Goal: Transaction & Acquisition: Obtain resource

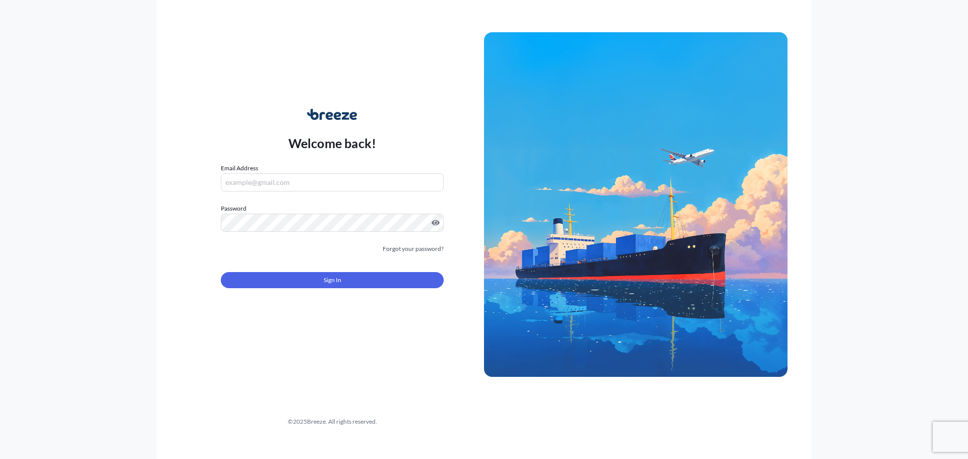
type input "[PERSON_NAME][EMAIL_ADDRESS][DOMAIN_NAME]"
click at [351, 279] on button "Sign In" at bounding box center [332, 280] width 223 height 16
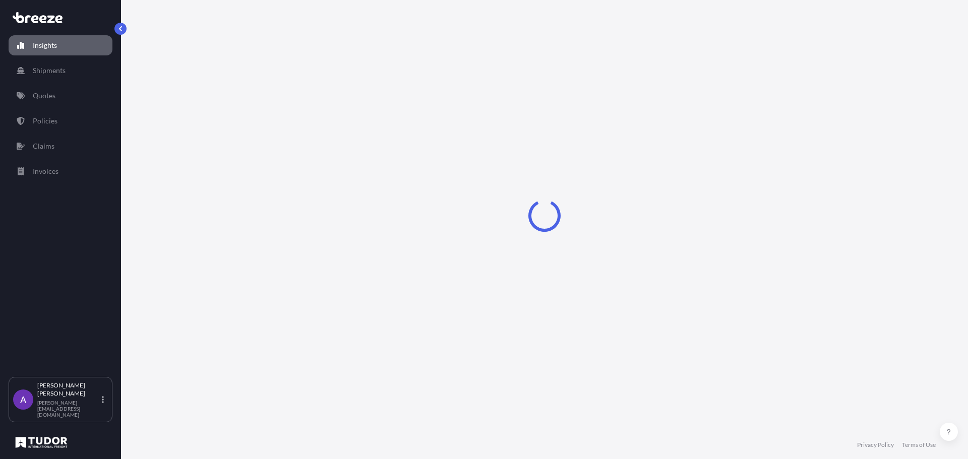
select select "2025"
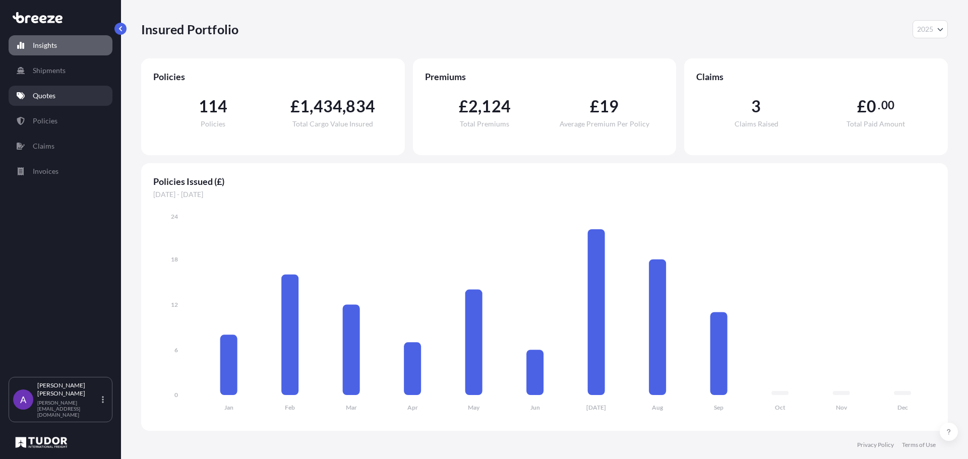
click at [32, 97] on link "Quotes" at bounding box center [61, 96] width 104 height 20
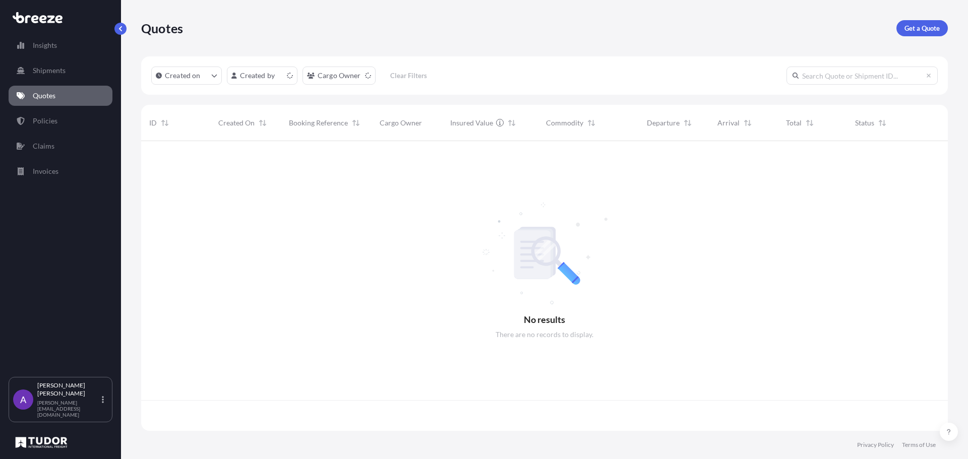
scroll to position [288, 799]
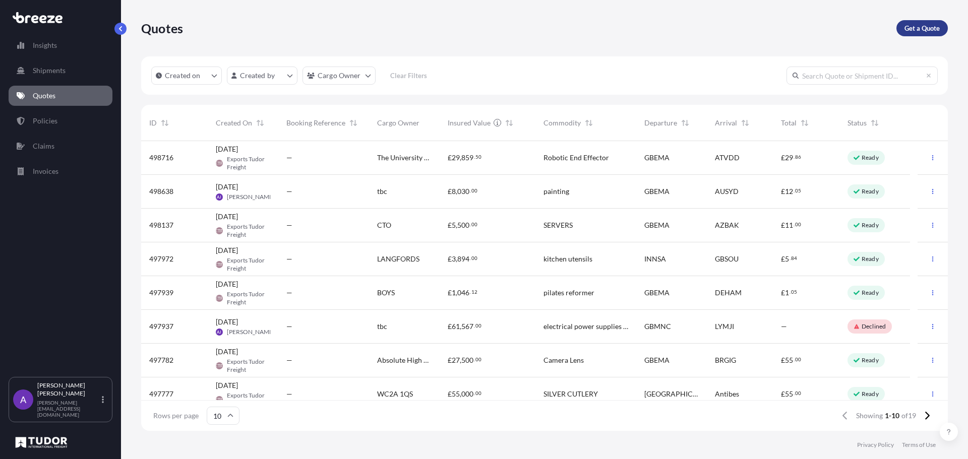
click at [911, 27] on p "Get a Quote" at bounding box center [921, 28] width 35 height 10
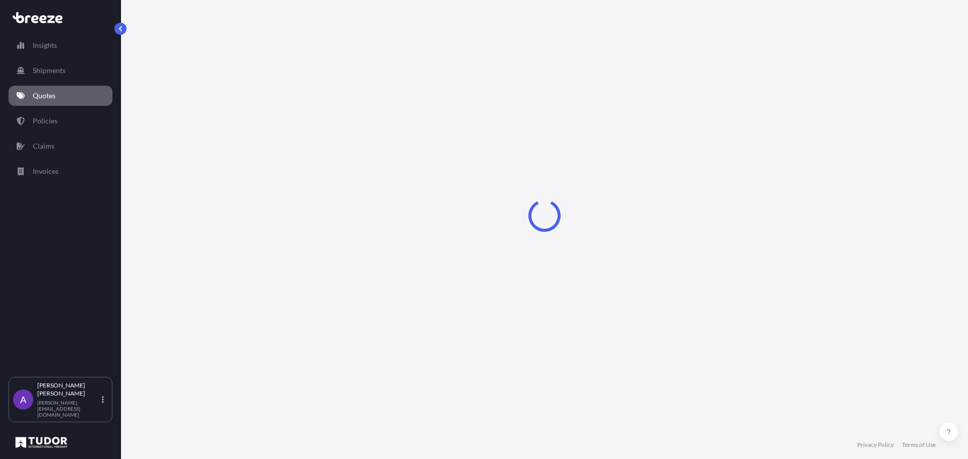
select select "Sea"
select select "1"
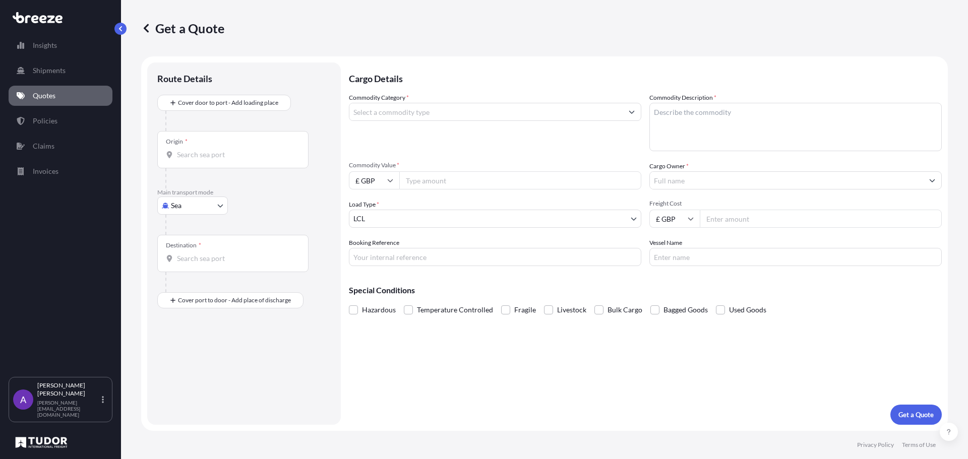
click at [434, 113] on input "Commodity Category *" at bounding box center [485, 112] width 273 height 18
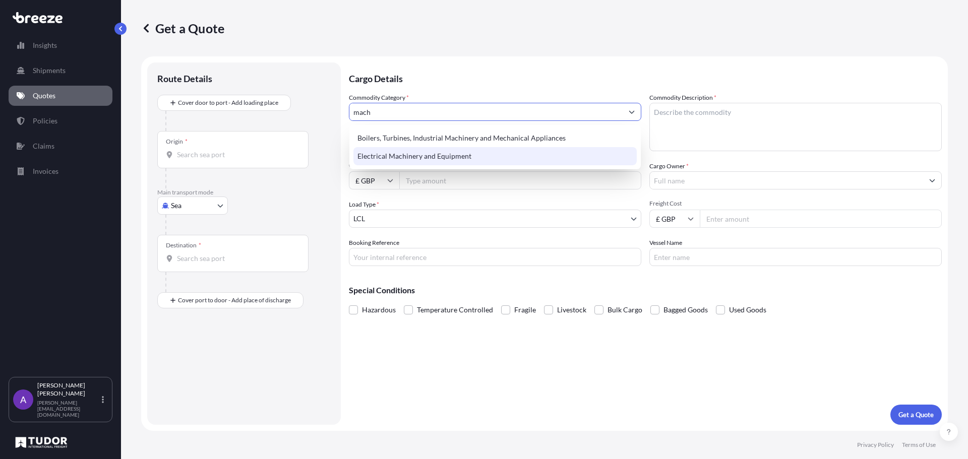
click at [433, 156] on div "Electrical Machinery and Equipment" at bounding box center [494, 156] width 283 height 18
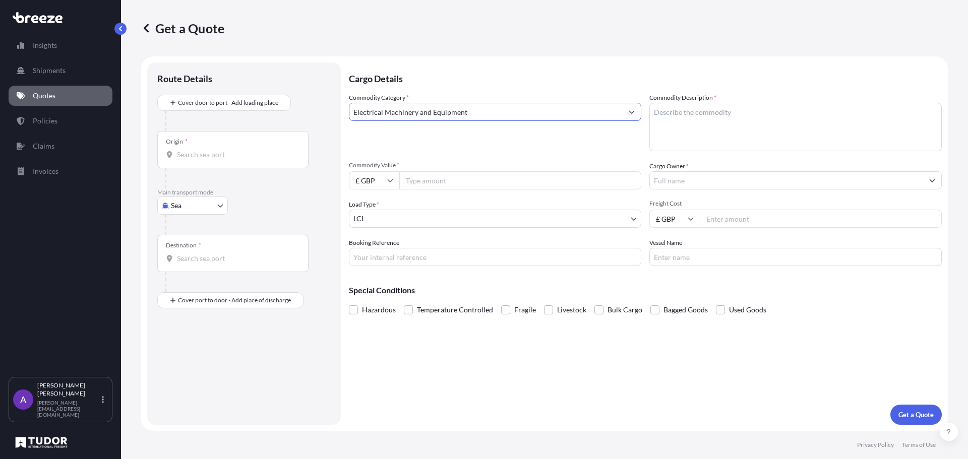
type input "Electrical Machinery and Equipment"
click at [242, 159] on input "Origin *" at bounding box center [236, 155] width 119 height 10
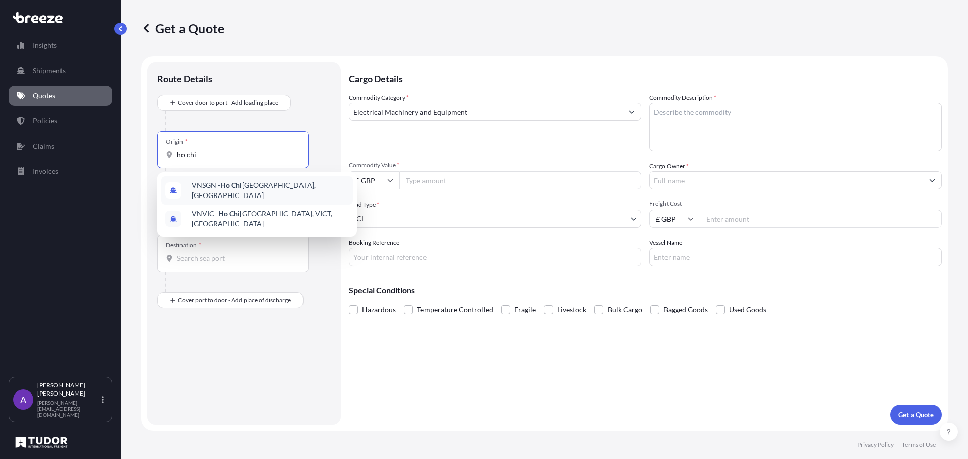
click at [216, 190] on span "VNSGN - [GEOGRAPHIC_DATA], [GEOGRAPHIC_DATA]" at bounding box center [270, 190] width 157 height 20
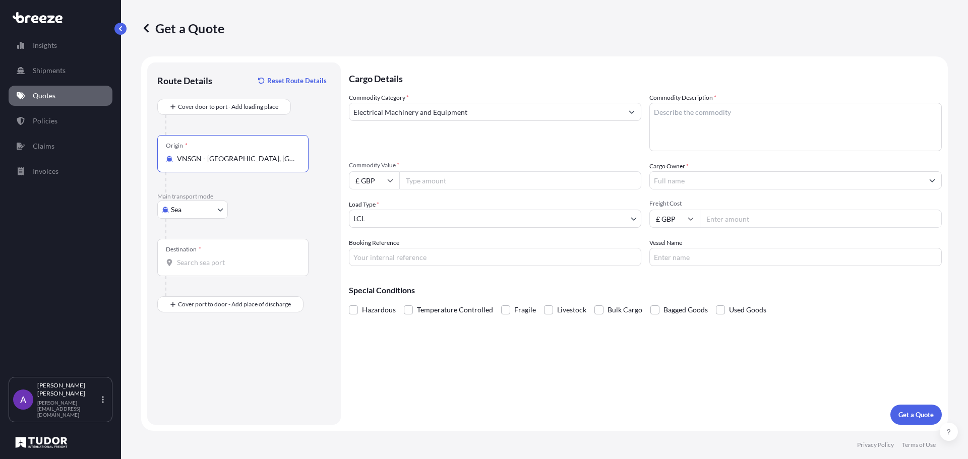
click at [249, 166] on div "Origin * VNSGN - [GEOGRAPHIC_DATA], [GEOGRAPHIC_DATA]" at bounding box center [232, 153] width 151 height 37
click at [249, 164] on input "VNSGN - [GEOGRAPHIC_DATA], [GEOGRAPHIC_DATA]" at bounding box center [236, 159] width 119 height 10
click at [249, 166] on div "Origin * VNSGN - [GEOGRAPHIC_DATA], [GEOGRAPHIC_DATA]" at bounding box center [232, 153] width 151 height 37
click at [249, 164] on input "VNSGN - [GEOGRAPHIC_DATA], [GEOGRAPHIC_DATA]" at bounding box center [236, 159] width 119 height 10
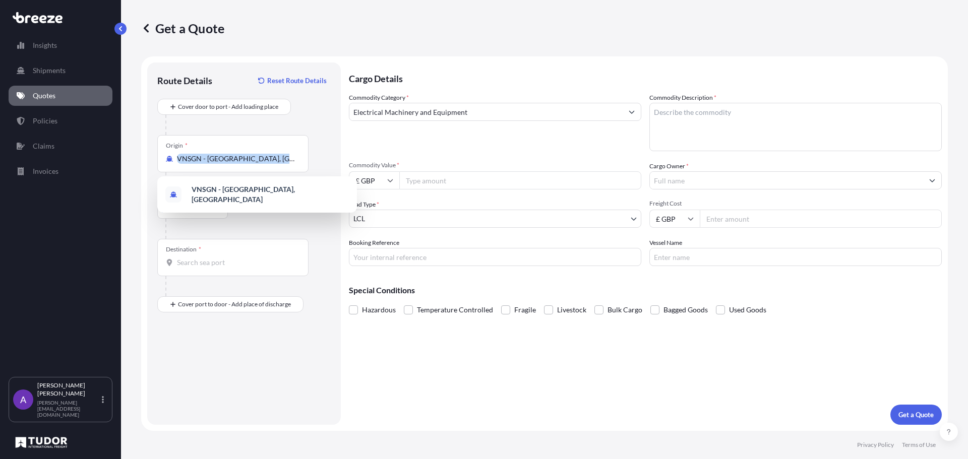
click at [250, 165] on div "Origin * VNSGN - [GEOGRAPHIC_DATA], [GEOGRAPHIC_DATA]" at bounding box center [232, 153] width 151 height 37
click at [250, 164] on input "VNSGN - [GEOGRAPHIC_DATA], [GEOGRAPHIC_DATA]" at bounding box center [236, 159] width 119 height 10
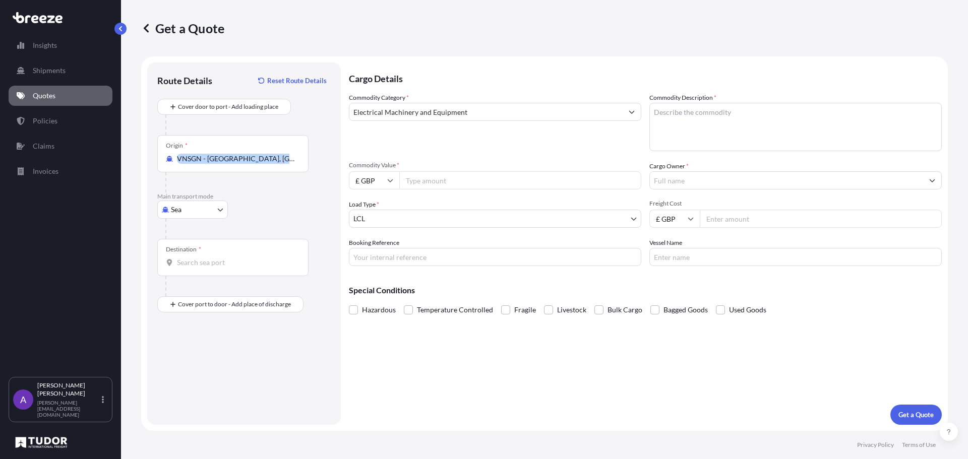
click at [250, 165] on div "Origin * VNSGN - [GEOGRAPHIC_DATA], [GEOGRAPHIC_DATA]" at bounding box center [232, 153] width 151 height 37
click at [250, 164] on input "VNSGN - [GEOGRAPHIC_DATA], [GEOGRAPHIC_DATA]" at bounding box center [236, 159] width 119 height 10
click at [250, 162] on input "VNSGN - [GEOGRAPHIC_DATA], [GEOGRAPHIC_DATA]" at bounding box center [236, 159] width 119 height 10
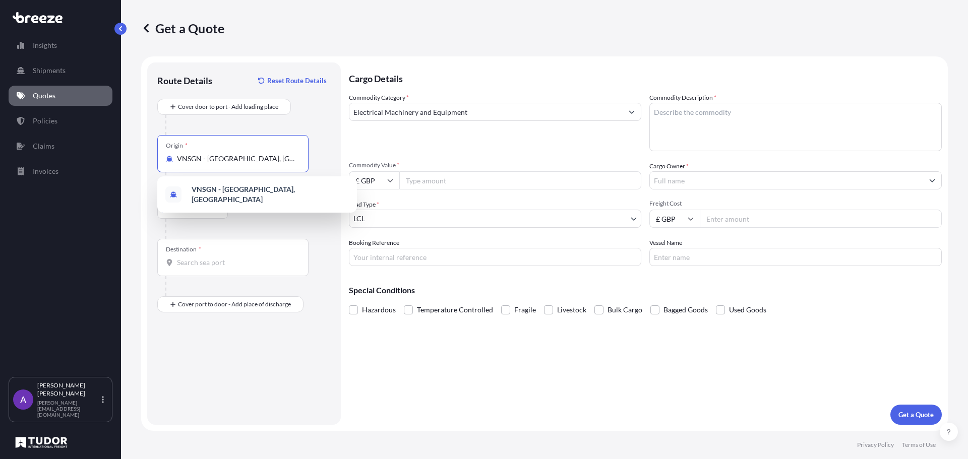
click at [250, 161] on input "VNSGN - [GEOGRAPHIC_DATA], [GEOGRAPHIC_DATA]" at bounding box center [236, 159] width 119 height 10
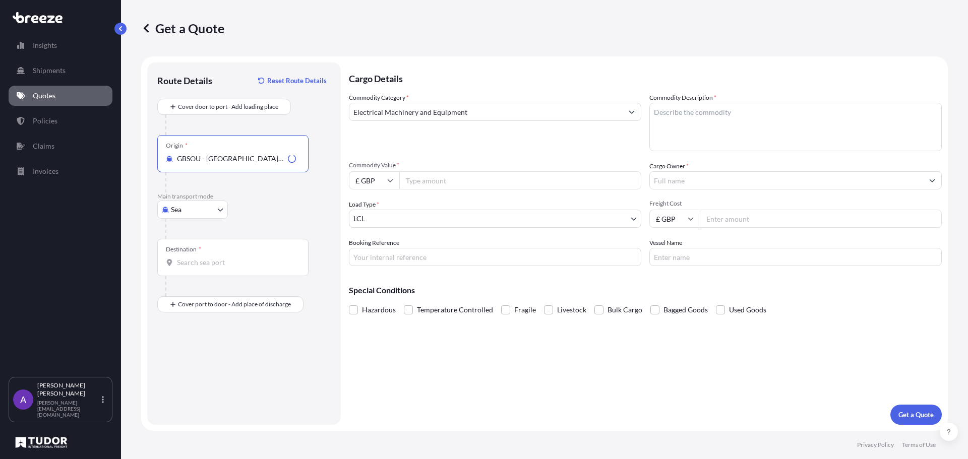
type input "GBSOU - [GEOGRAPHIC_DATA], [GEOGRAPHIC_DATA]"
click at [213, 256] on div "Destination *" at bounding box center [232, 257] width 151 height 37
click at [213, 258] on input "Destination *" at bounding box center [236, 263] width 119 height 10
type input "VNSGN - [GEOGRAPHIC_DATA], [GEOGRAPHIC_DATA]"
click at [706, 134] on textarea "Commodity Description *" at bounding box center [795, 127] width 292 height 48
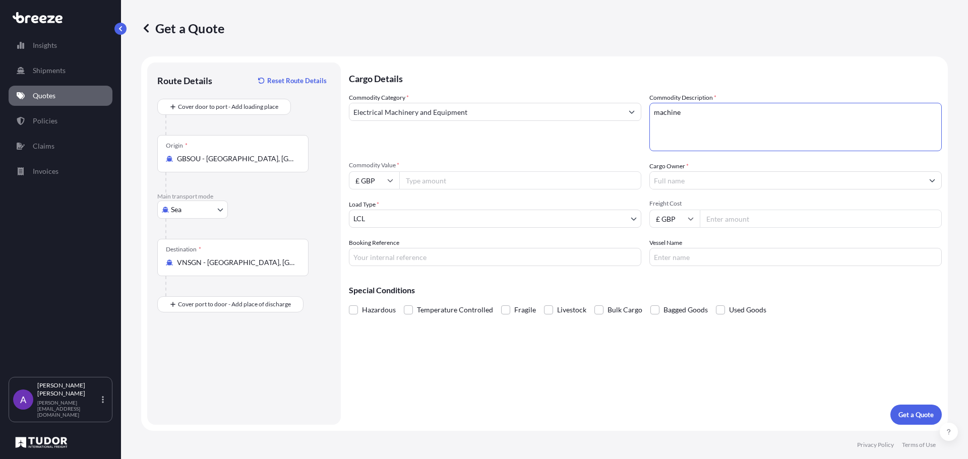
type textarea "machine"
click at [685, 218] on input "£ GBP" at bounding box center [674, 219] width 50 height 18
click at [673, 292] on div "$ USD" at bounding box center [674, 288] width 42 height 19
type input "$ USD"
click at [725, 221] on input "Freight Cost" at bounding box center [821, 219] width 242 height 18
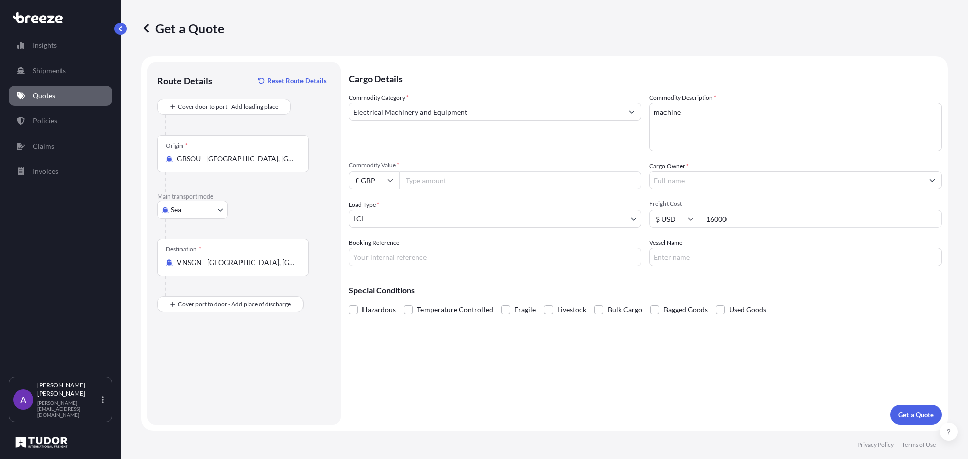
type input "16000"
click at [521, 184] on input "Commodity Value *" at bounding box center [520, 180] width 242 height 18
type input "400"
click at [903, 402] on div "Cargo Details Commodity Category * Electrical Machinery and Equipment Commodity…" at bounding box center [645, 244] width 593 height 362
click at [910, 412] on p "Get a Quote" at bounding box center [915, 415] width 35 height 10
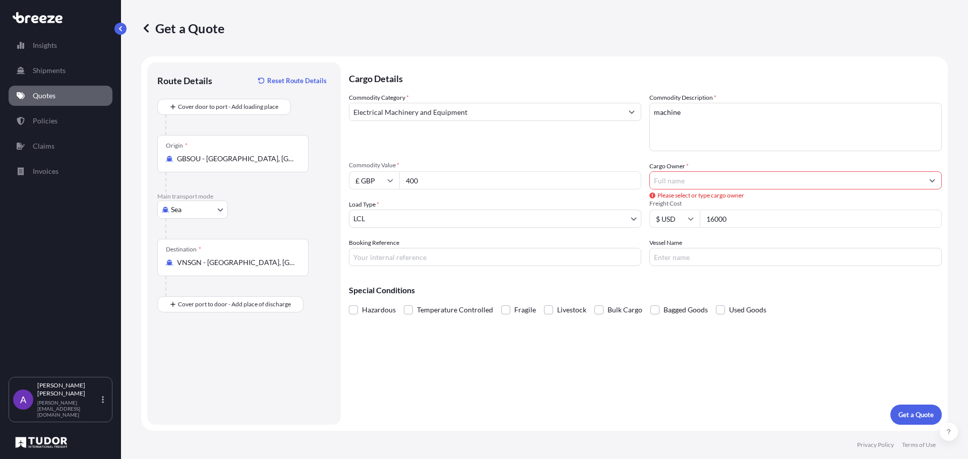
click at [696, 181] on input "Cargo Owner *" at bounding box center [786, 180] width 273 height 18
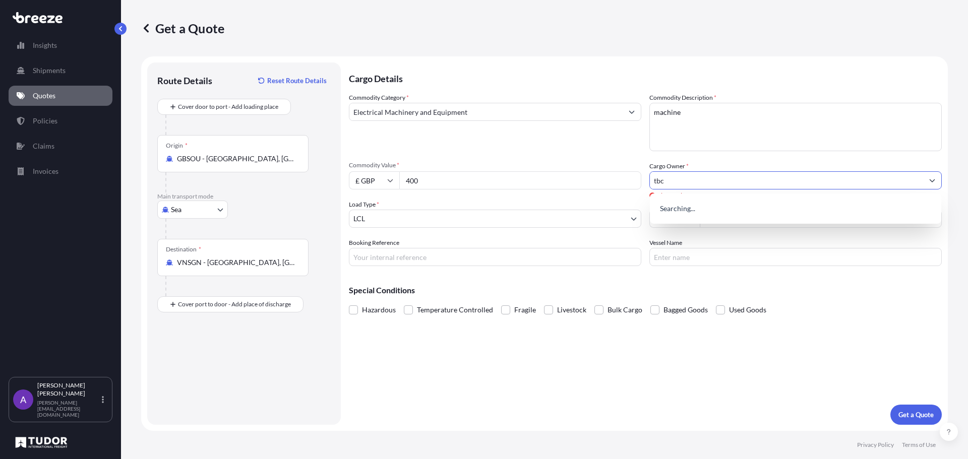
type input "tbc"
click at [840, 335] on div "Cargo Details Commodity Category * Electrical Machinery and Equipment Commodity…" at bounding box center [645, 244] width 593 height 362
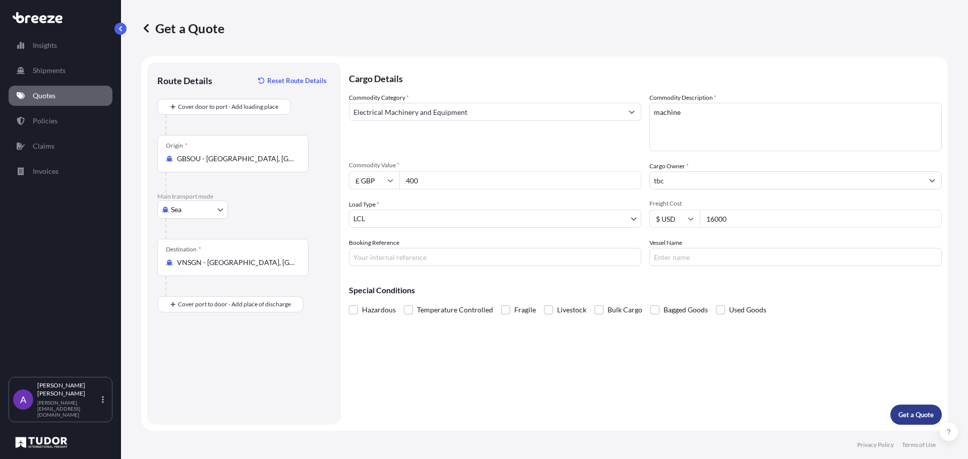
click at [915, 412] on p "Get a Quote" at bounding box center [915, 415] width 35 height 10
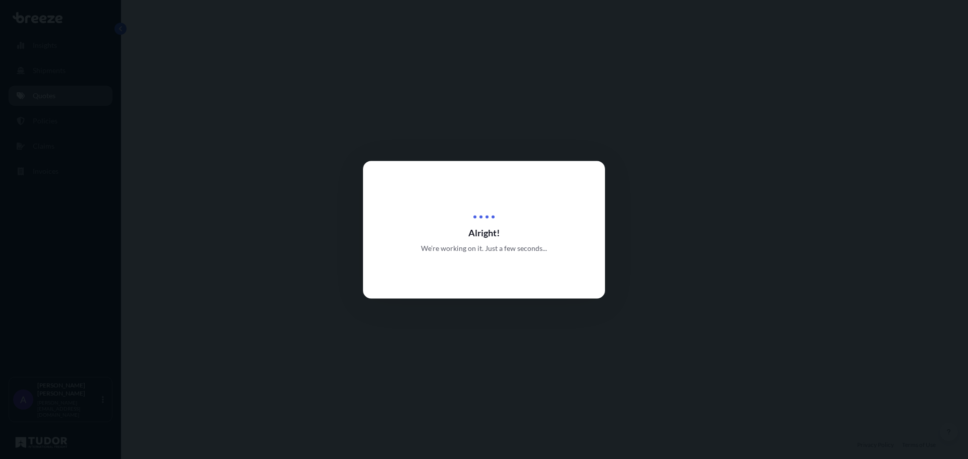
select select "Sea"
select select "1"
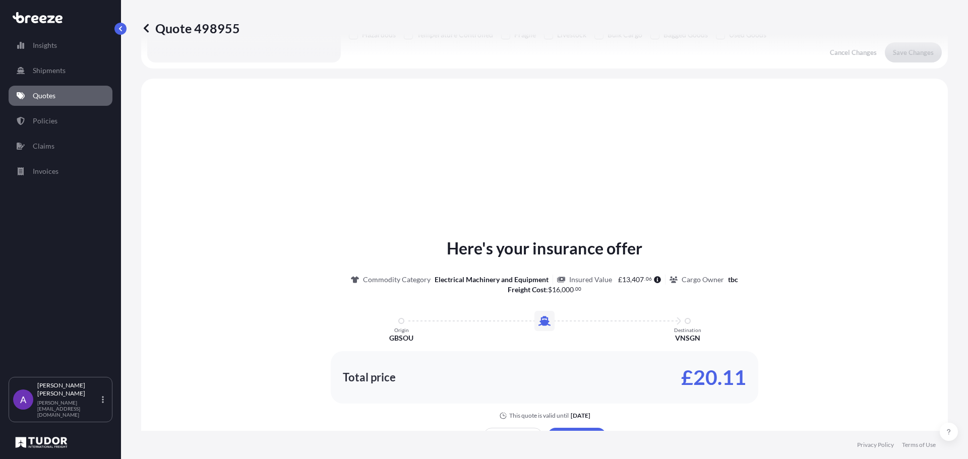
scroll to position [303, 0]
